Goal: Navigation & Orientation: Find specific page/section

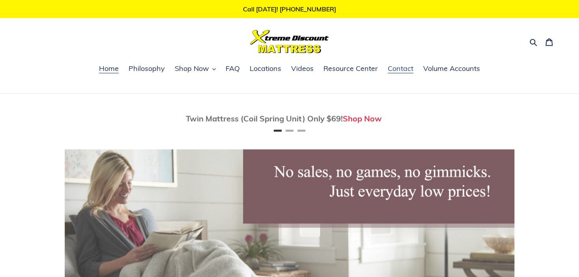
click at [392, 67] on span "Contact" at bounding box center [401, 68] width 26 height 9
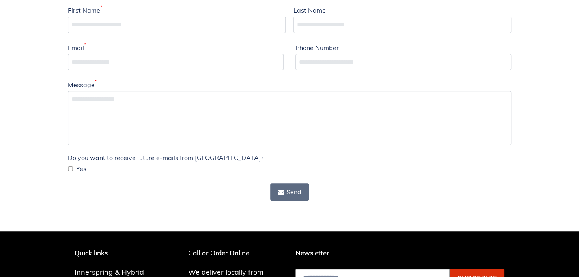
scroll to position [261, 0]
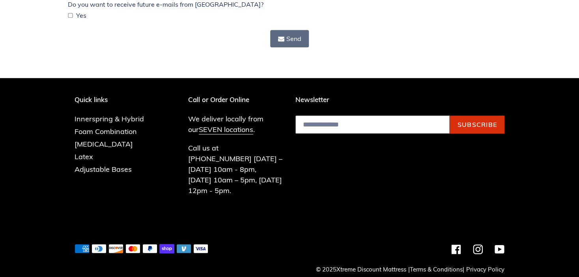
click at [436, 264] on footer "Quick links Innerspring & Hybrid Foam Combination [MEDICAL_DATA] Latex Adjustab…" at bounding box center [289, 183] width 579 height 210
click at [434, 266] on link "Terms & Conditions" at bounding box center [436, 270] width 53 height 8
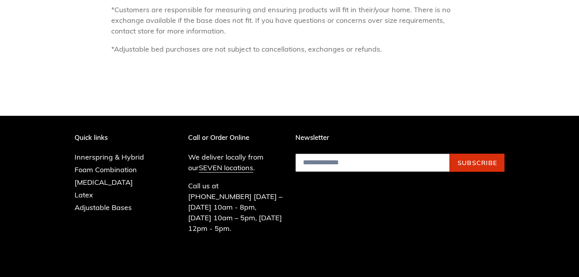
scroll to position [1215, 0]
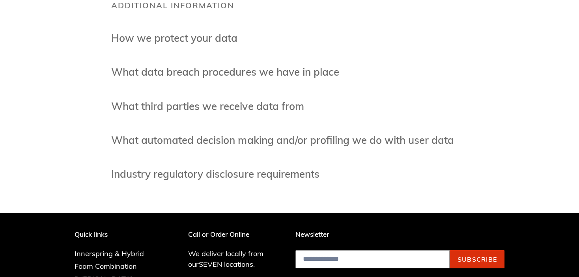
scroll to position [1105, 0]
